Goal: Navigation & Orientation: Go to known website

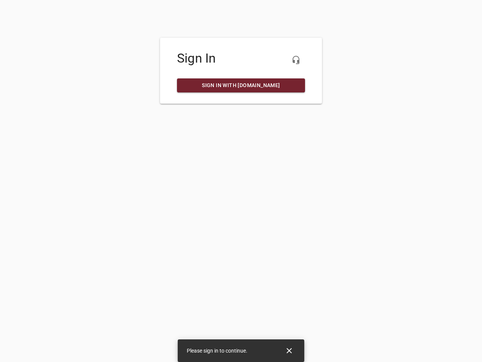
click at [296, 60] on icon "button" at bounding box center [295, 59] width 9 height 9
click at [289, 350] on icon "Close" at bounding box center [289, 350] width 5 height 5
